Goal: Entertainment & Leisure: Consume media (video, audio)

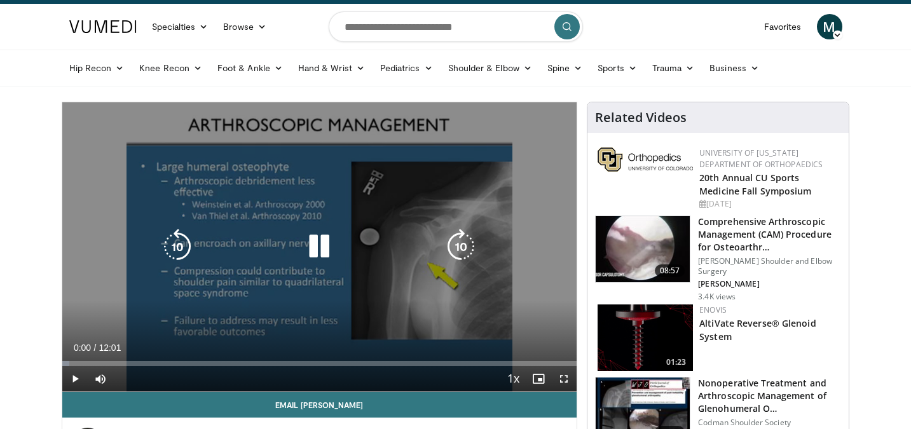
scroll to position [78, 0]
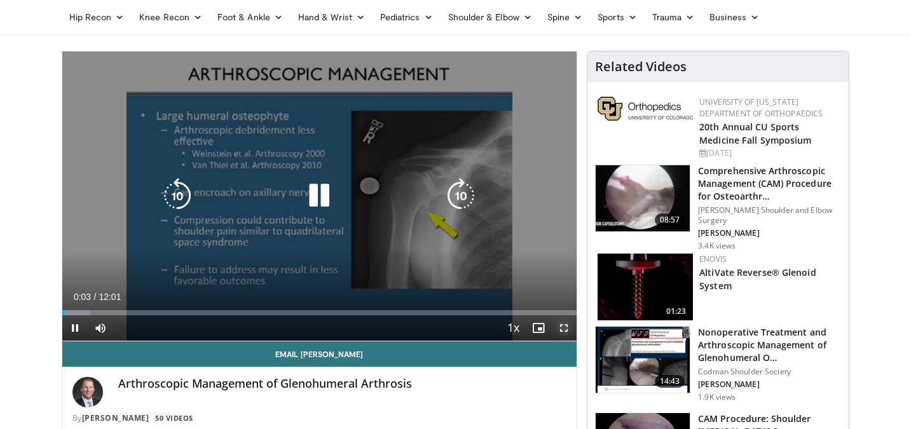
click at [562, 332] on span "Video Player" at bounding box center [563, 327] width 25 height 25
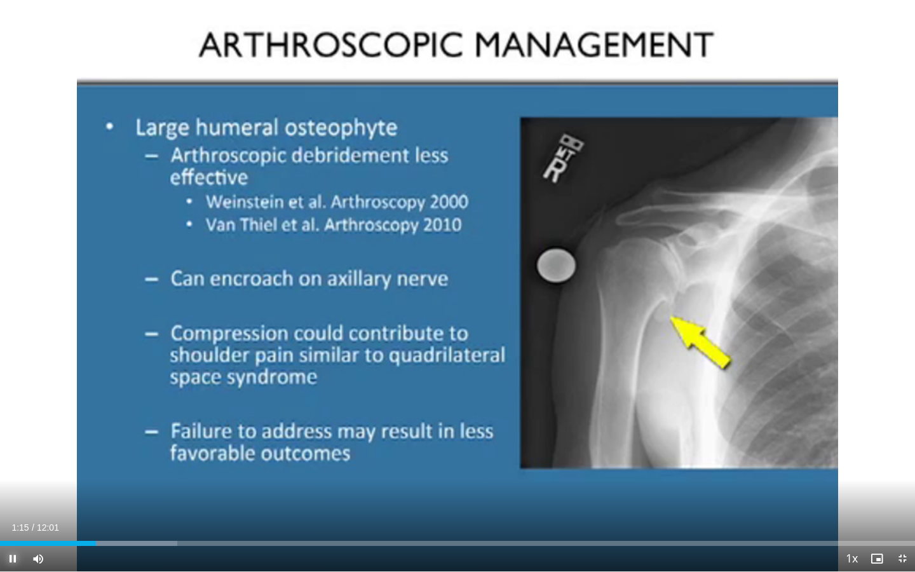
click at [11, 428] on span "Video Player" at bounding box center [12, 558] width 25 height 25
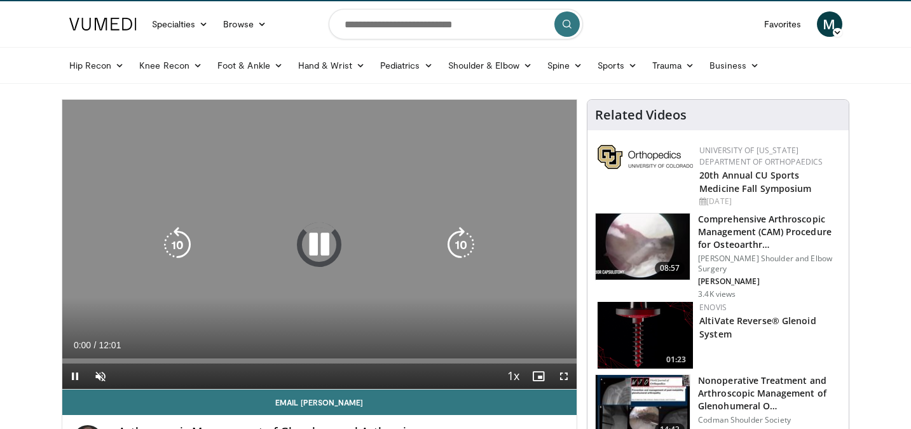
scroll to position [78, 0]
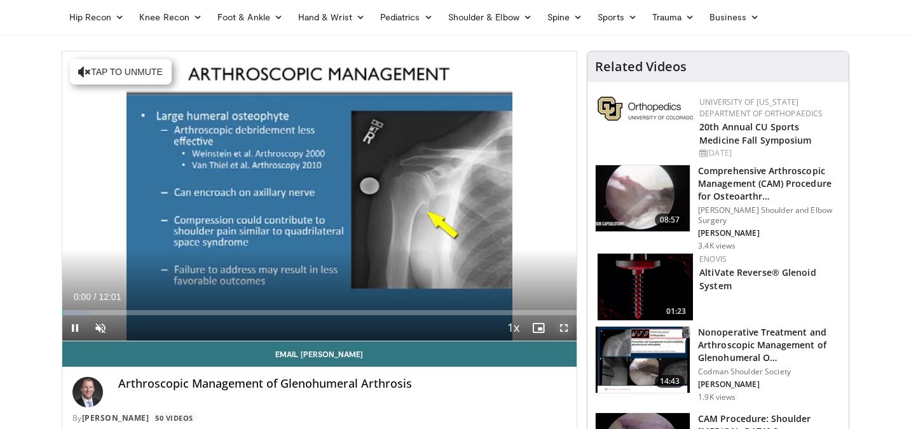
click at [562, 325] on span "Video Player" at bounding box center [563, 327] width 25 height 25
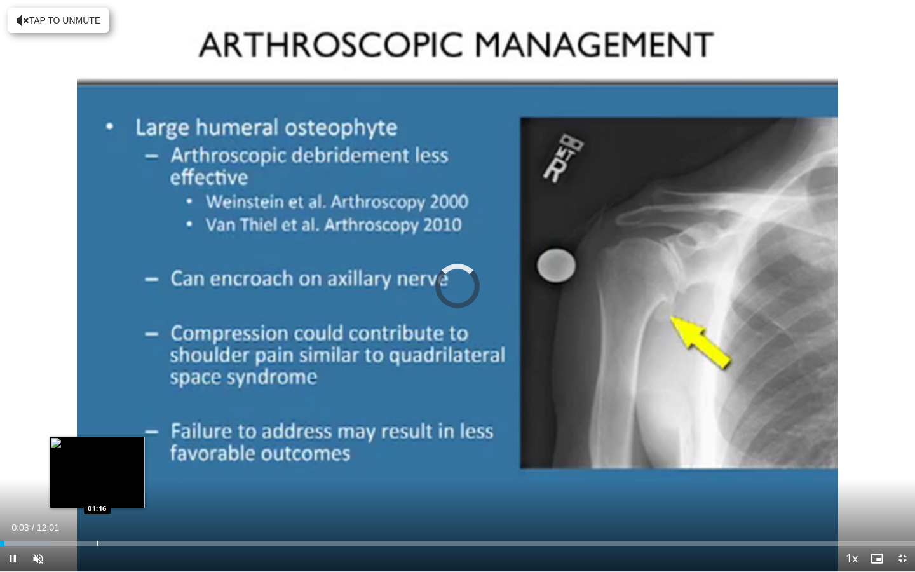
click at [97, 428] on div "Loaded : 5.52% 00:03 01:16" at bounding box center [457, 540] width 915 height 12
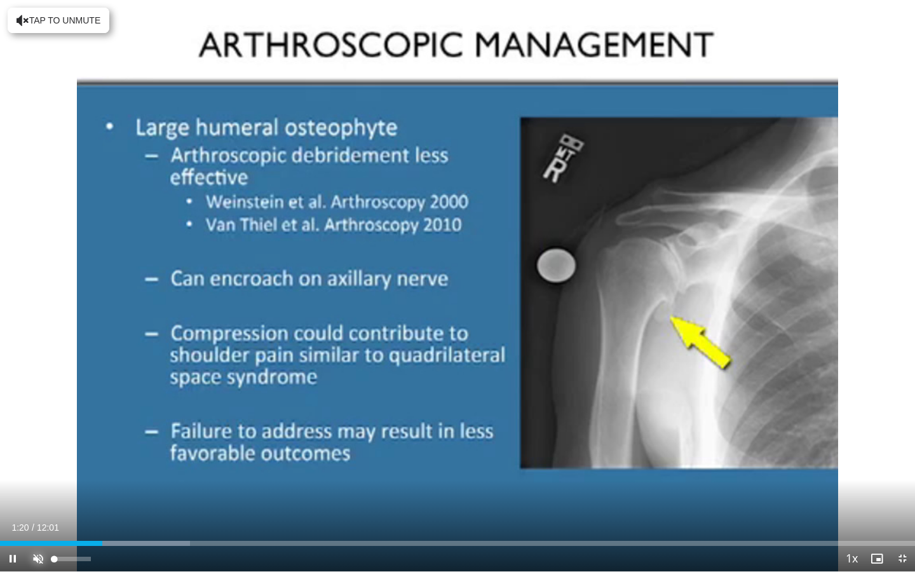
click at [41, 428] on span "Video Player" at bounding box center [37, 558] width 25 height 25
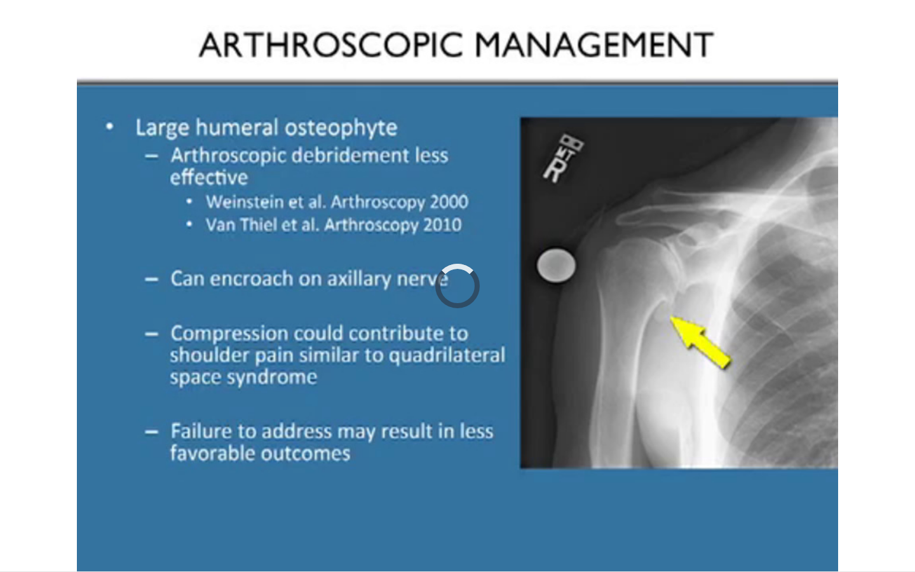
click at [25, 428] on button "Mute" at bounding box center [37, 558] width 25 height 25
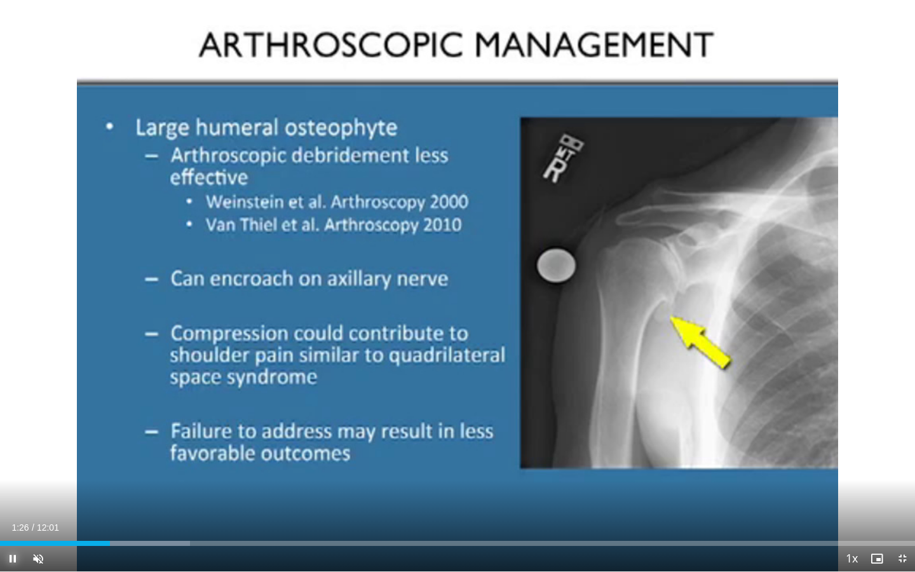
click at [16, 428] on span "Video Player" at bounding box center [12, 558] width 25 height 25
